Goal: Complete application form

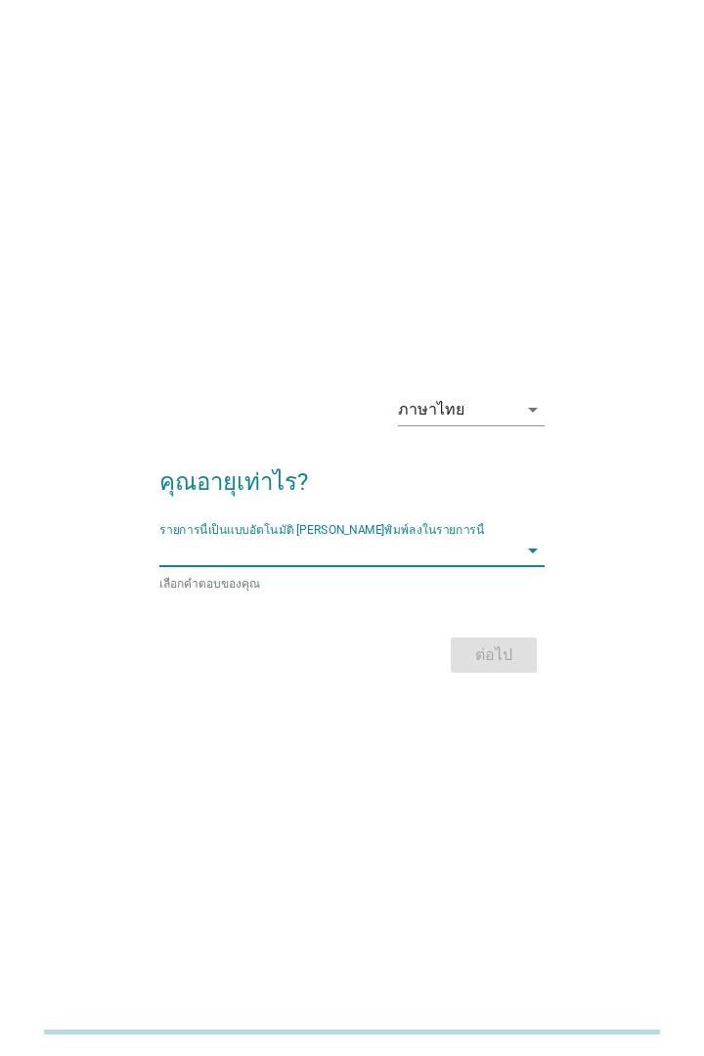
click at [507, 552] on input "รายการนี้เป็นแบบอัตโนมัติ คุณสามารถพิมพ์ลงในรายการนี้" at bounding box center [338, 550] width 359 height 31
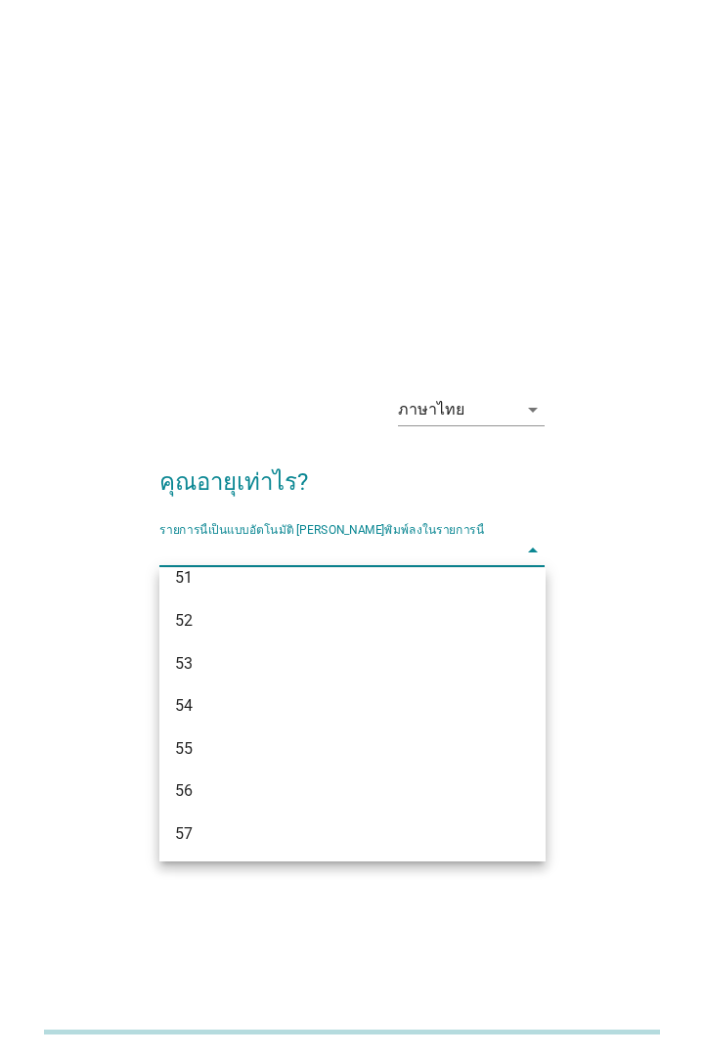
scroll to position [1425, 0]
click at [358, 630] on div "52" at bounding box center [338, 621] width 326 height 23
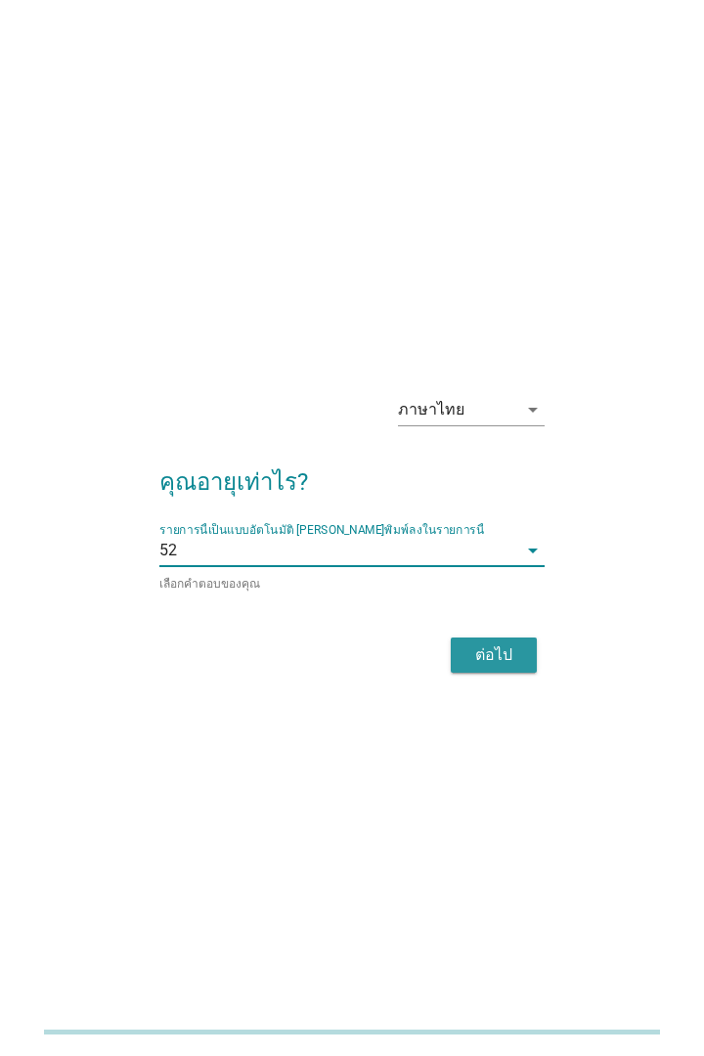
click at [508, 661] on div "ต่อไป" at bounding box center [493, 654] width 55 height 23
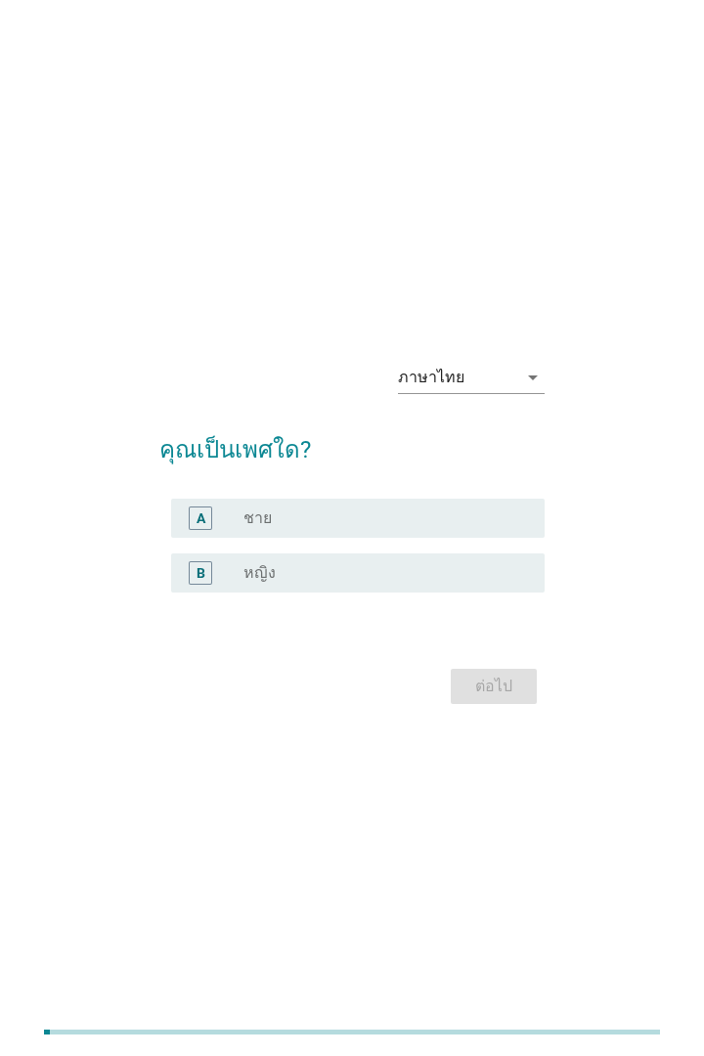
click at [454, 519] on div "radio_button_unchecked ชาย" at bounding box center [379, 519] width 270 height 20
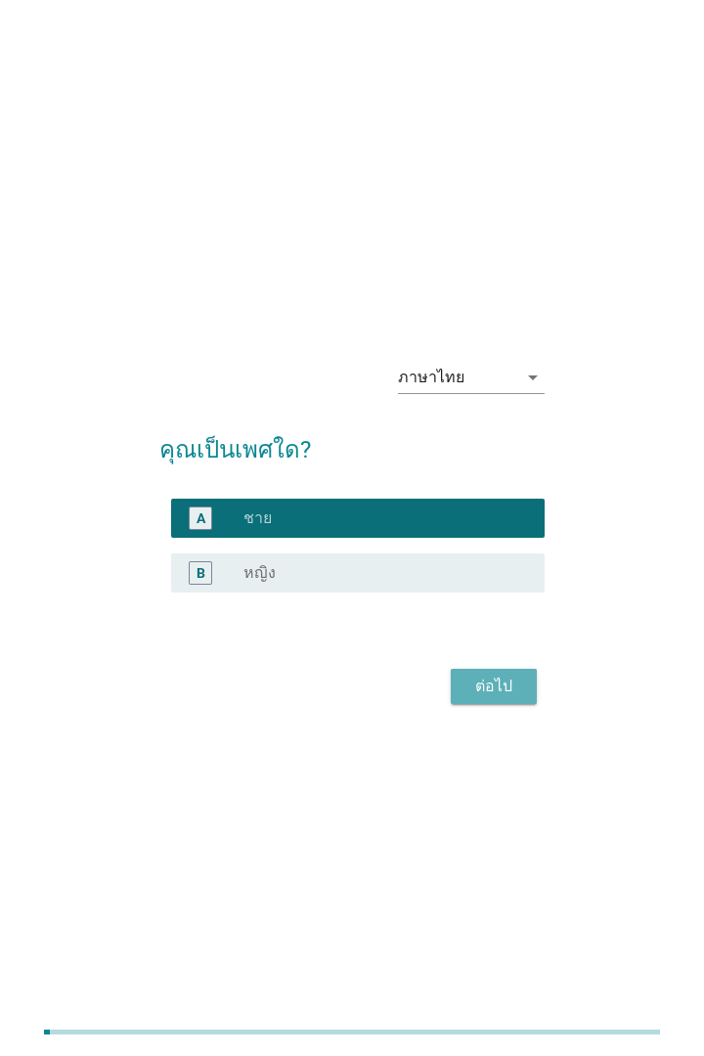
click at [511, 696] on div "ต่อไป" at bounding box center [493, 686] width 55 height 23
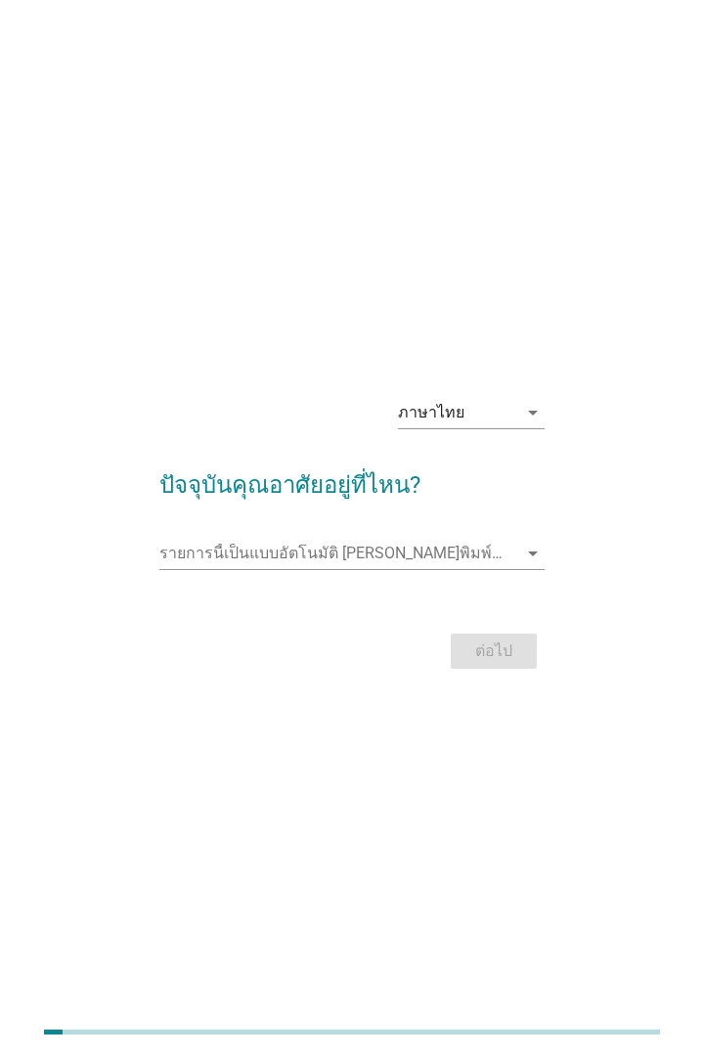
click at [532, 558] on icon "arrow_drop_down" at bounding box center [532, 553] width 23 height 23
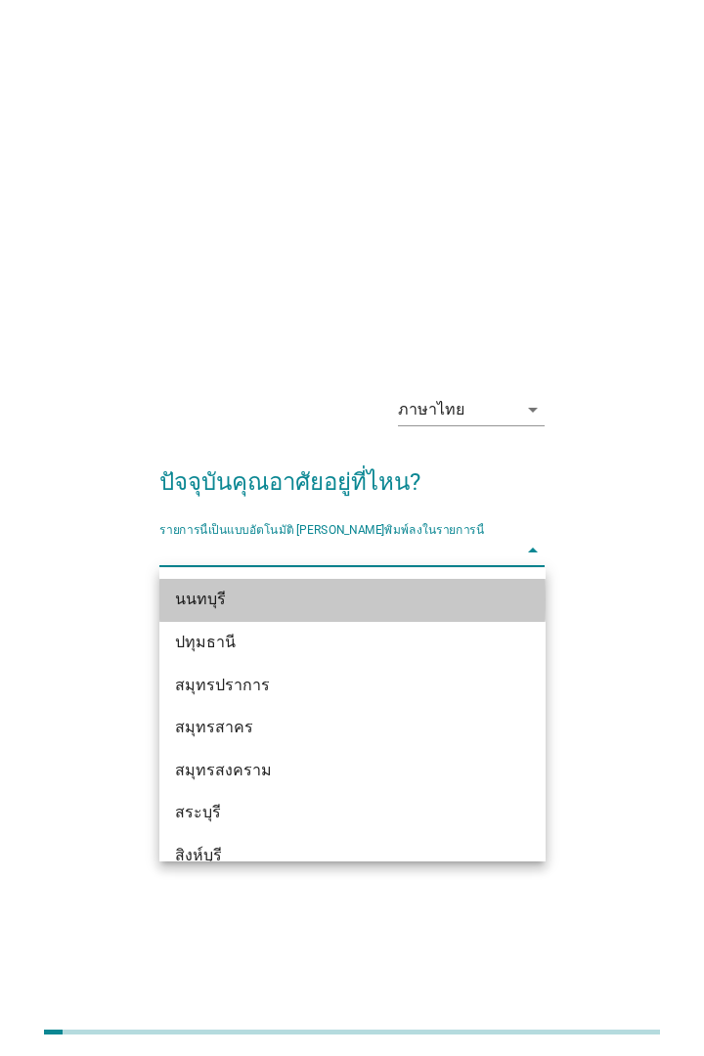
scroll to position [1843, 0]
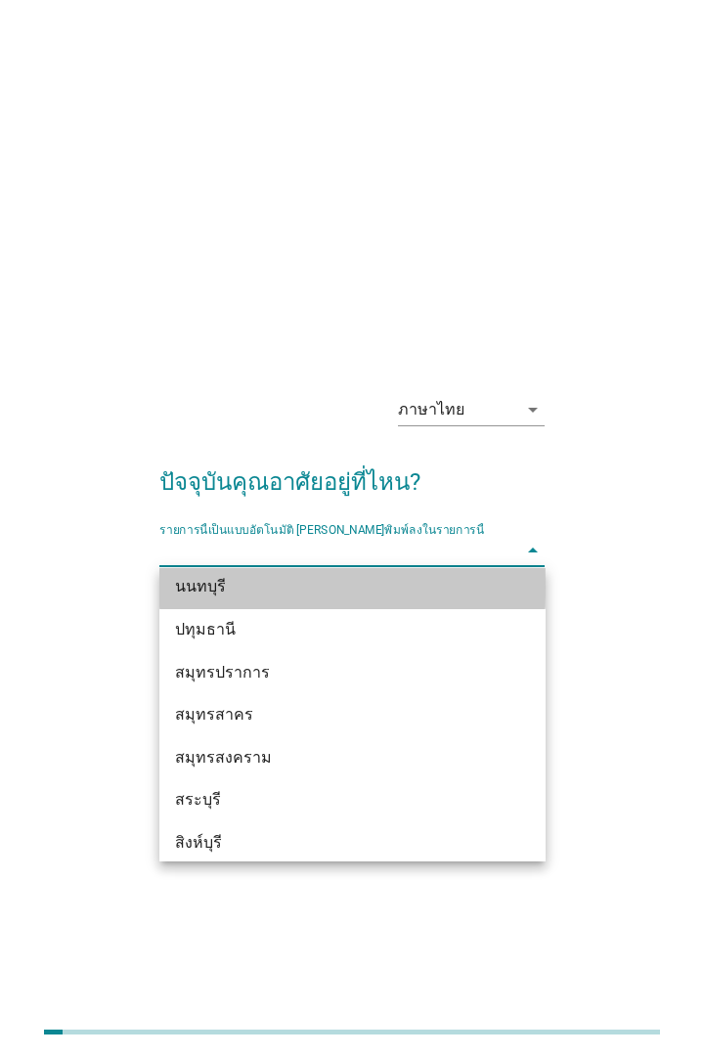
click at [388, 592] on div "นนทบุรี" at bounding box center [338, 586] width 326 height 23
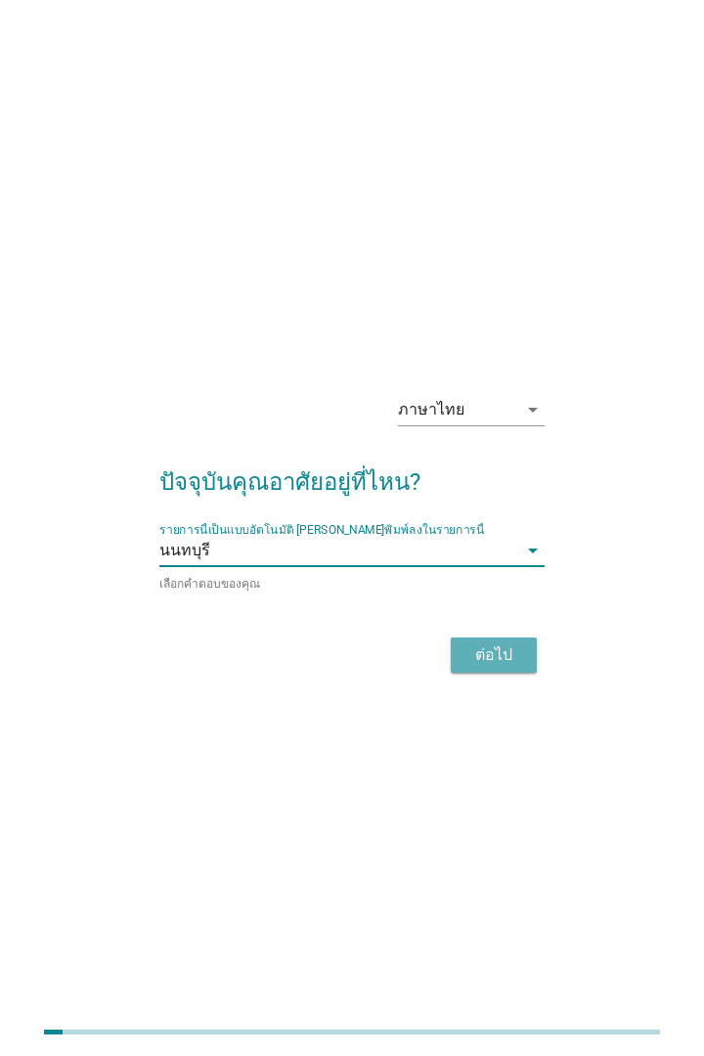
click at [507, 663] on div "ต่อไป" at bounding box center [493, 654] width 55 height 23
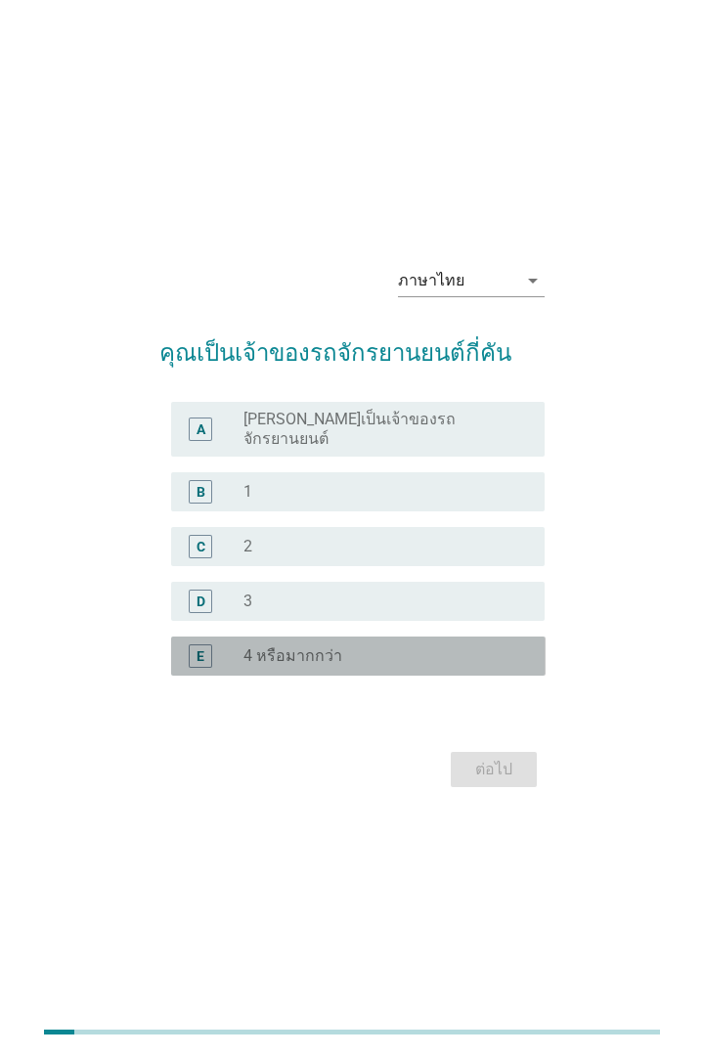
scroll to position [7, 0]
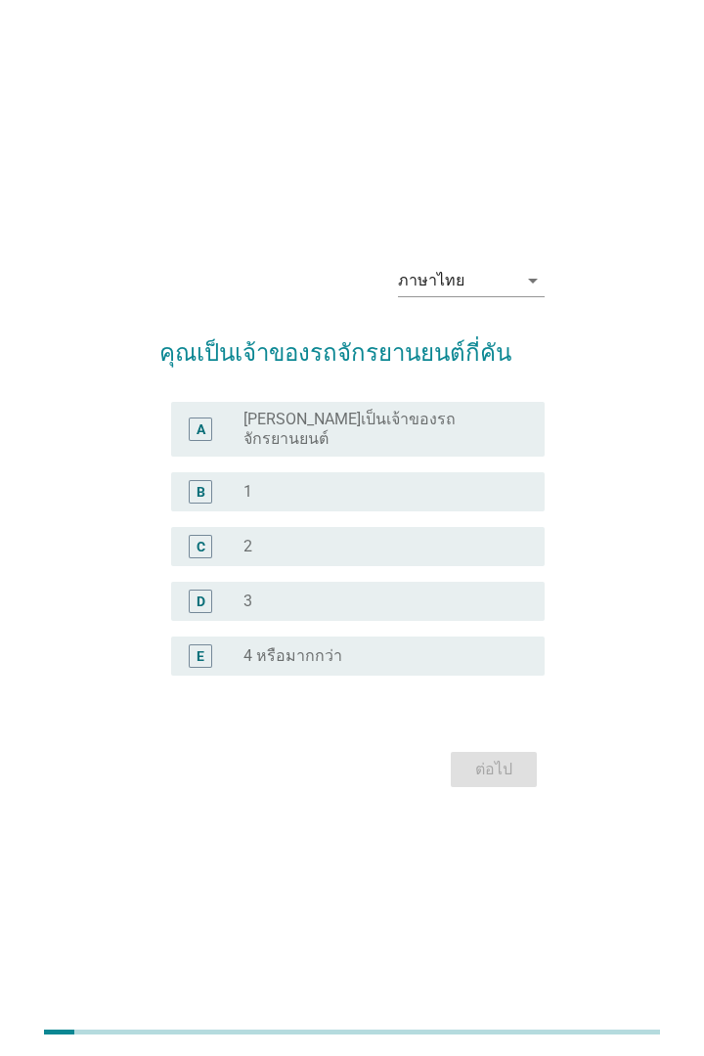
click at [463, 482] on div "radio_button_unchecked 1" at bounding box center [379, 492] width 270 height 20
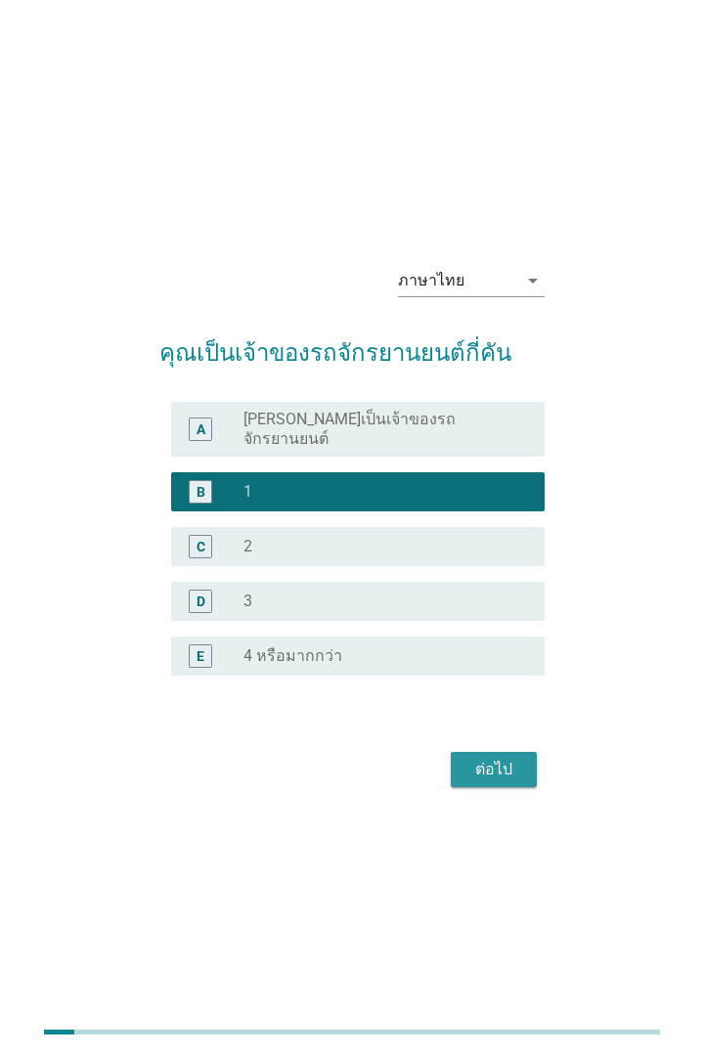
click at [510, 760] on div "ต่อไป" at bounding box center [493, 769] width 55 height 23
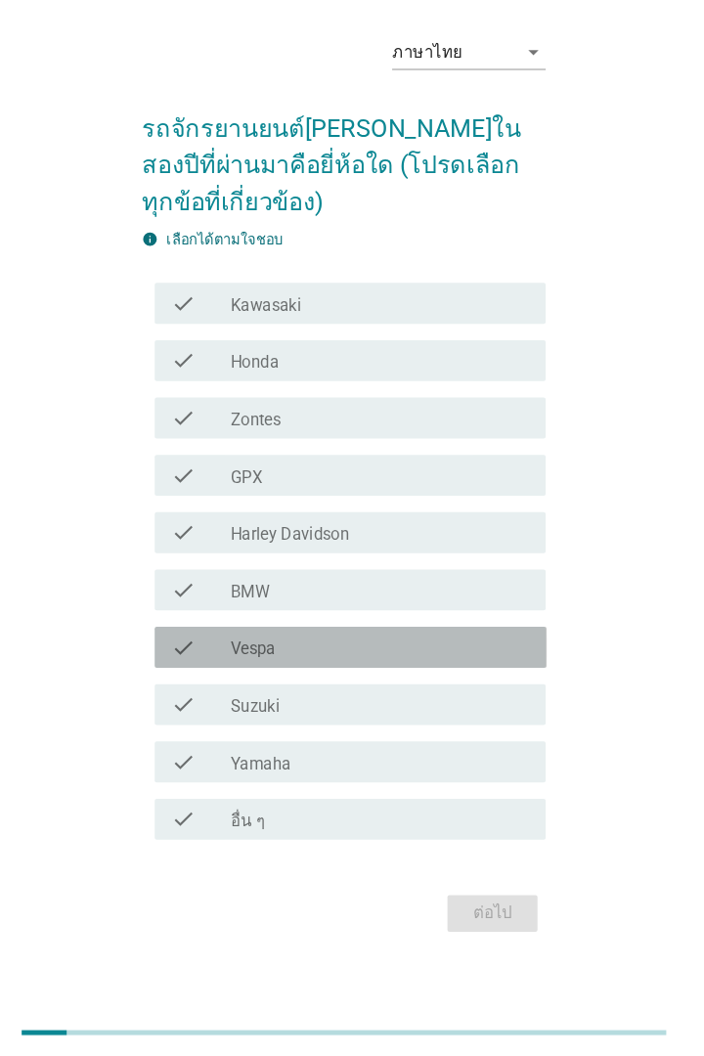
scroll to position [26, 0]
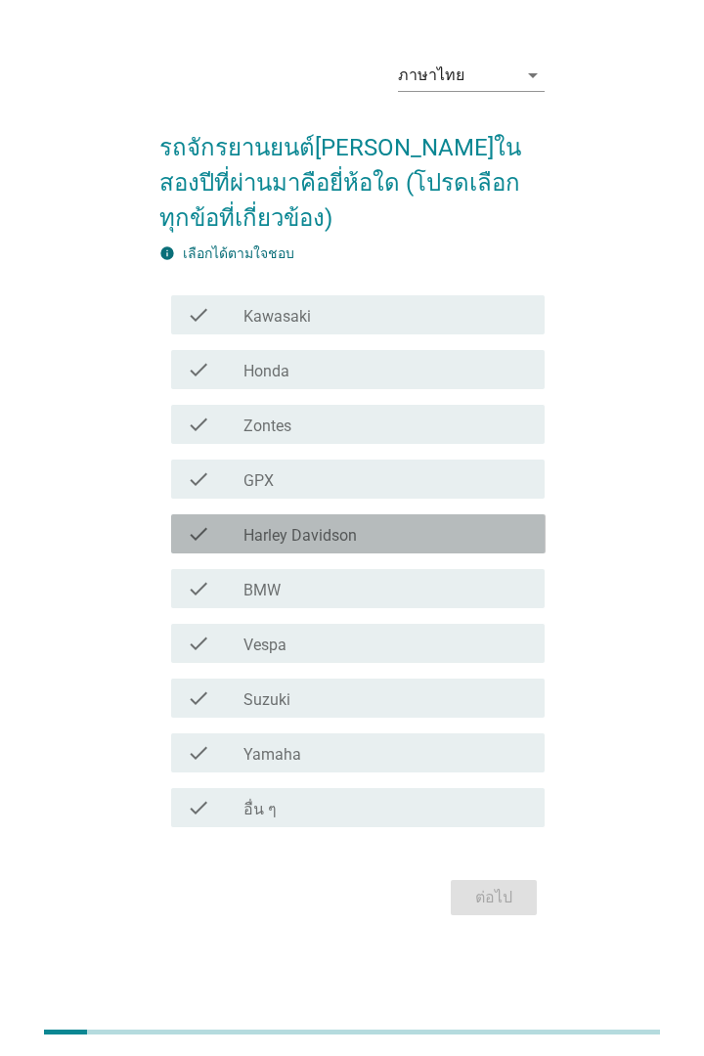
scroll to position [48, 0]
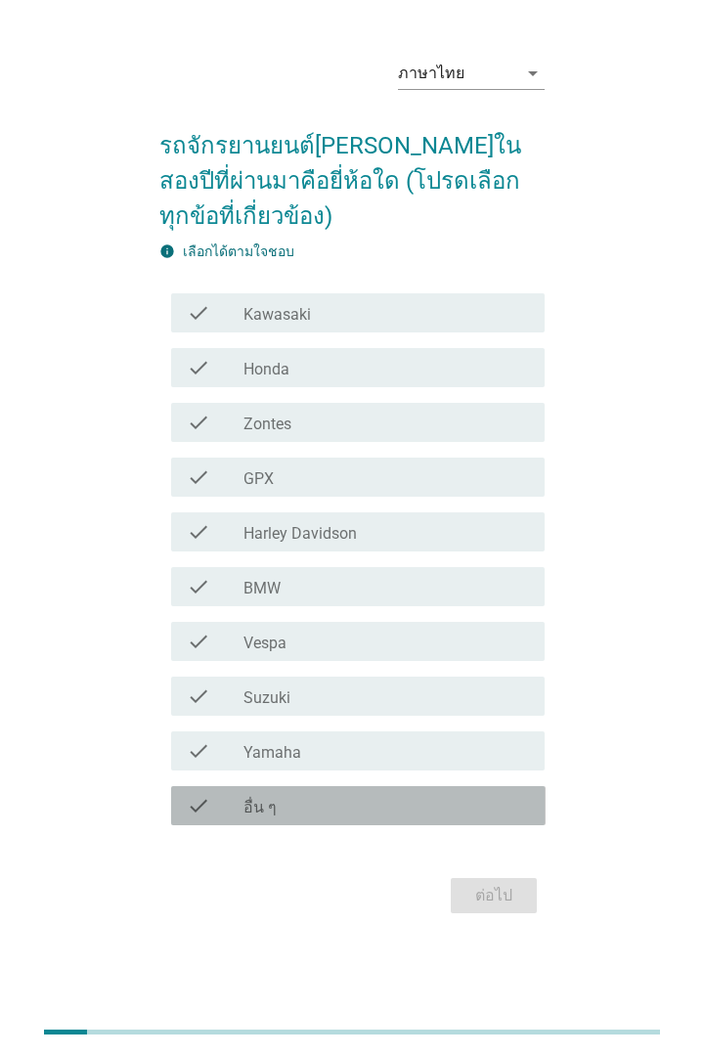
click at [390, 808] on div "check_box_outline_blank อื่น ๆ" at bounding box center [387, 805] width 286 height 23
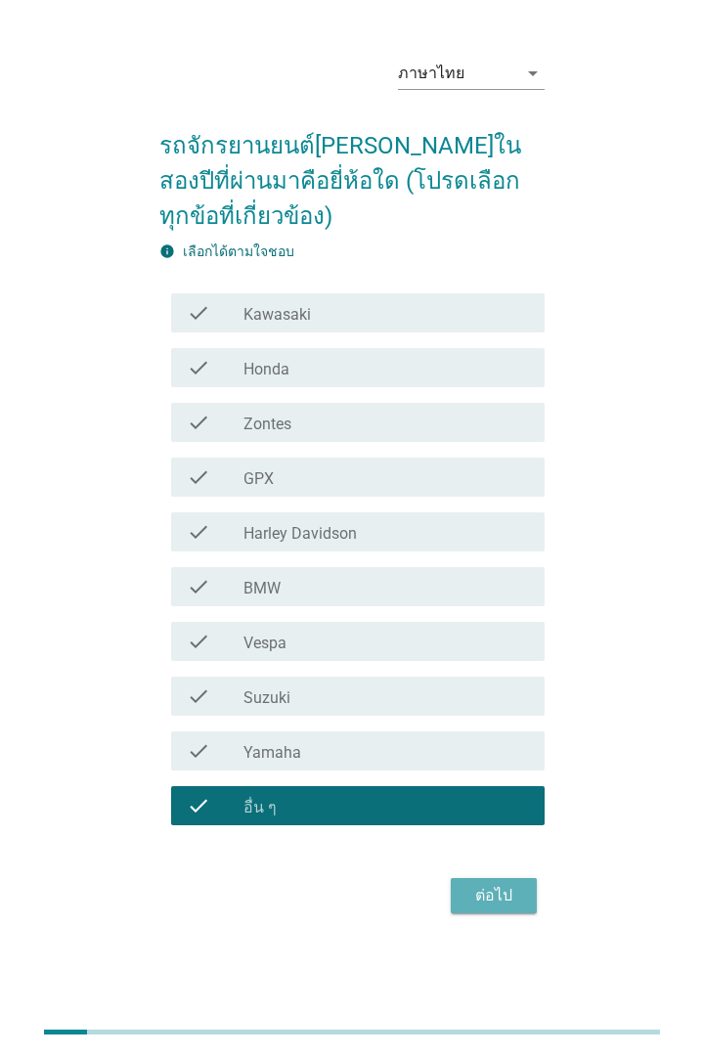
click at [509, 899] on div "ต่อไป" at bounding box center [493, 895] width 55 height 23
